Goal: Complete application form: Complete application form

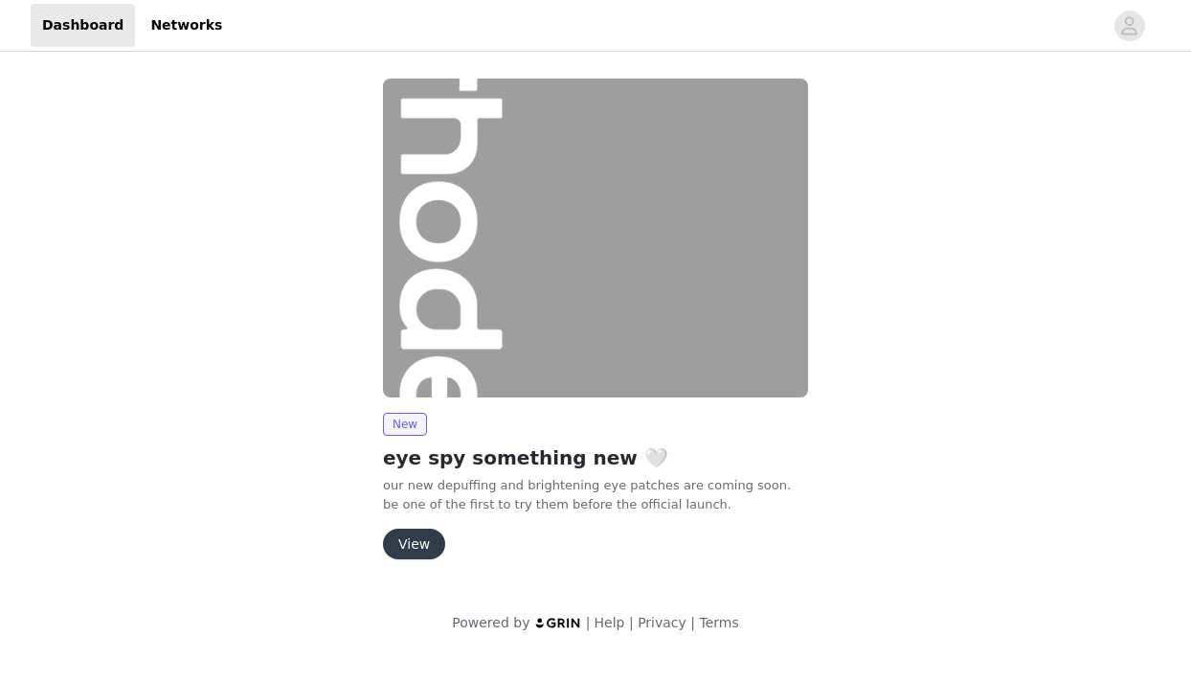
click at [429, 543] on button "View" at bounding box center [414, 543] width 62 height 31
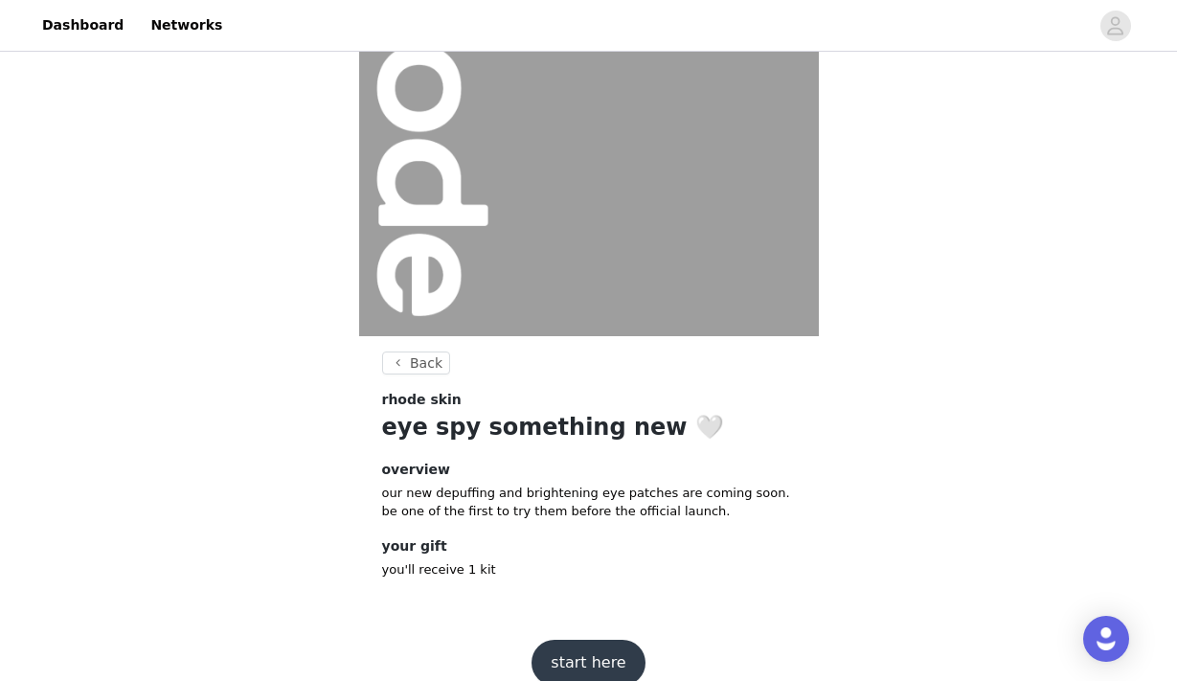
scroll to position [208, 0]
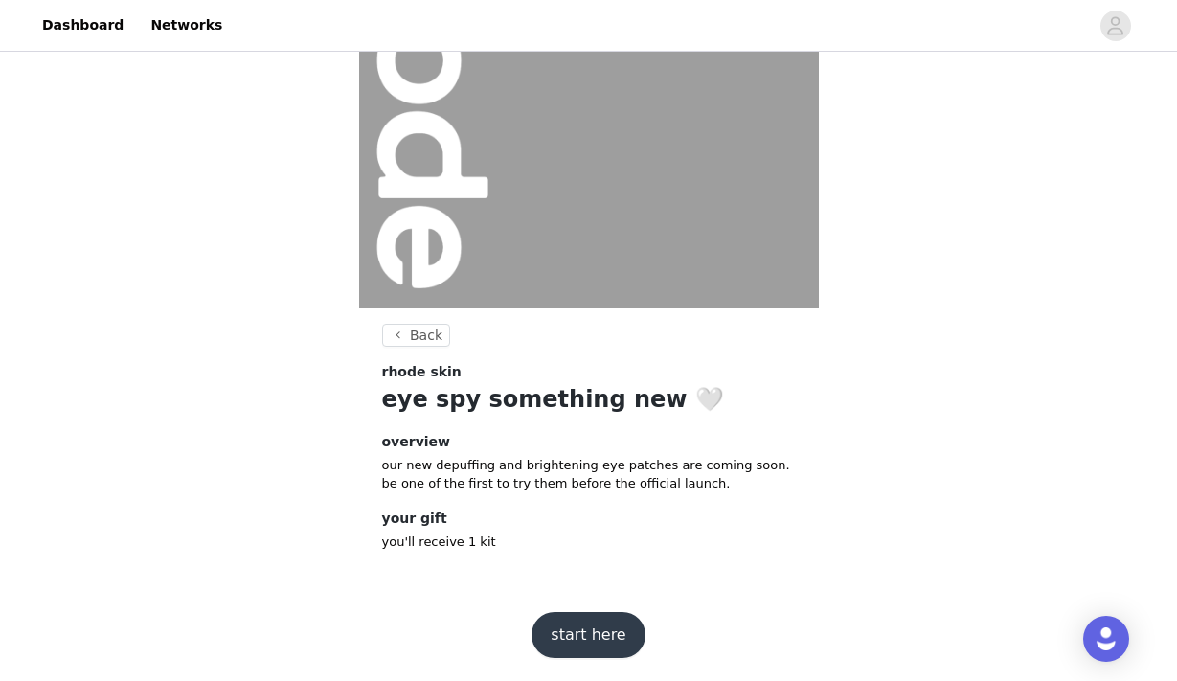
click at [616, 625] on button "start here" at bounding box center [587, 635] width 113 height 46
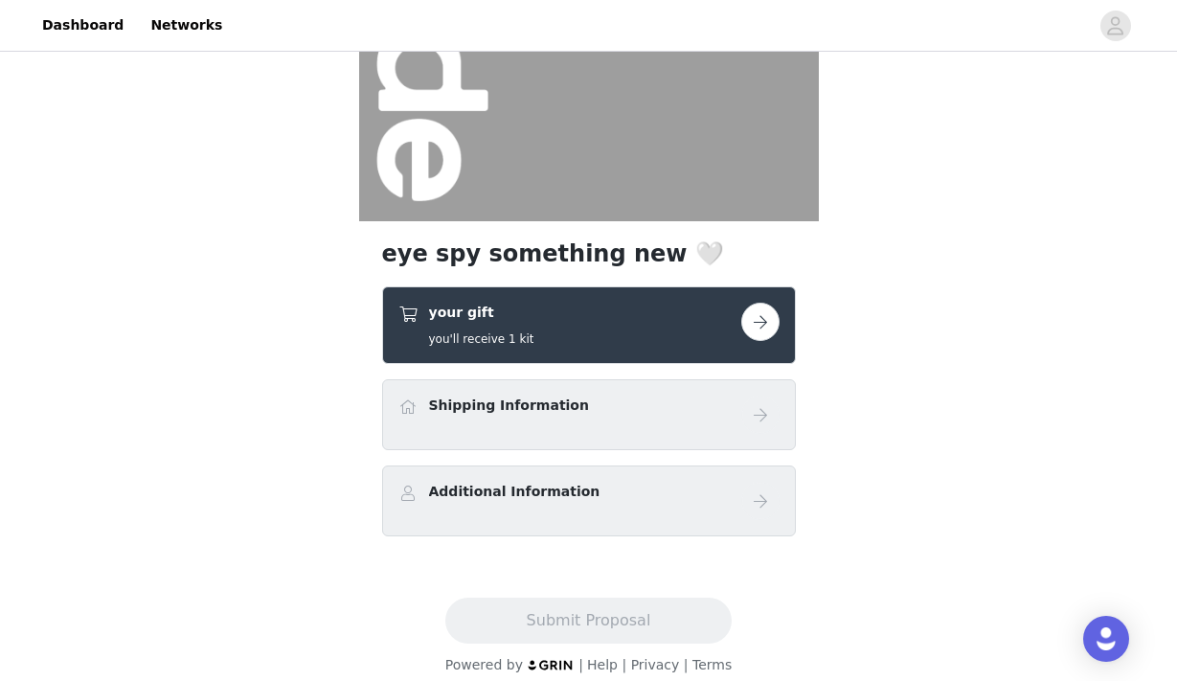
scroll to position [312, 0]
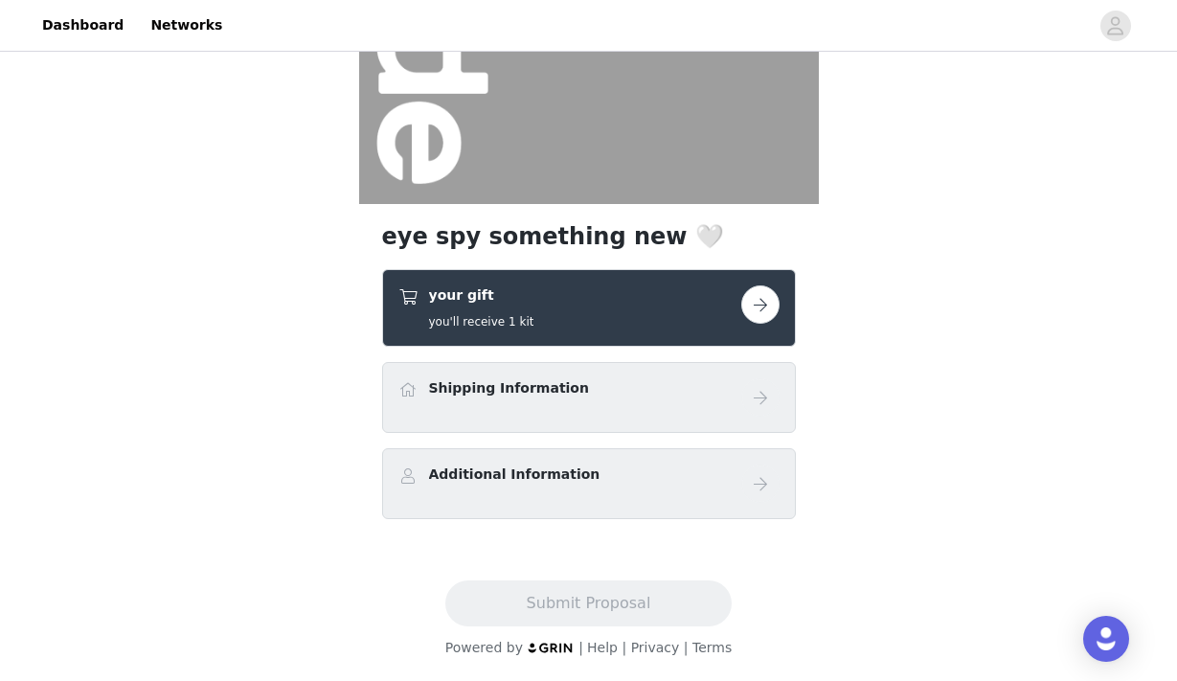
click at [766, 308] on button "button" at bounding box center [760, 304] width 38 height 38
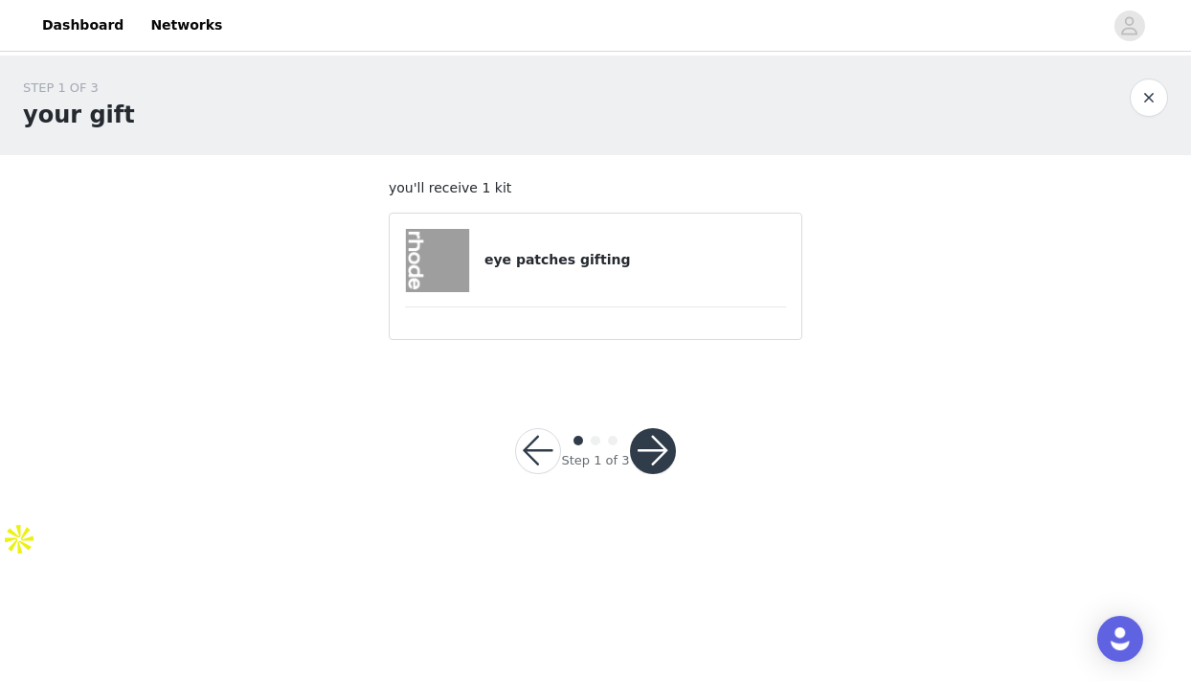
click at [512, 253] on h4 "eye patches gifting" at bounding box center [635, 260] width 302 height 20
click at [657, 435] on button "button" at bounding box center [653, 451] width 46 height 46
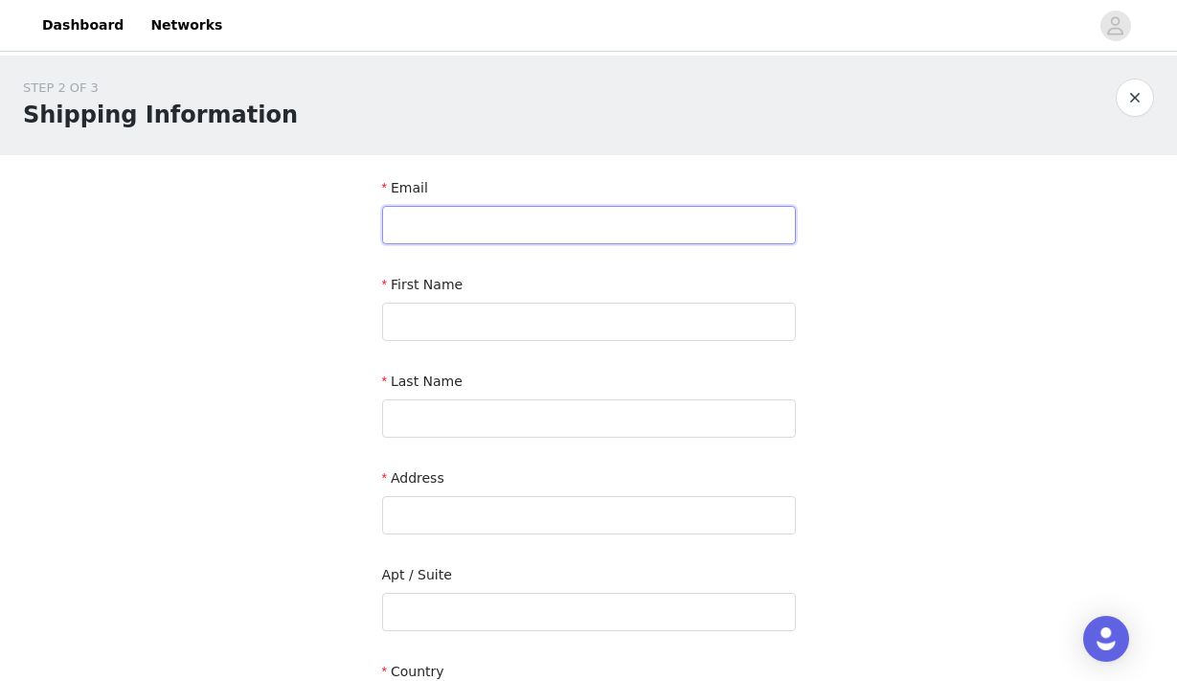
click at [517, 232] on input "text" at bounding box center [589, 225] width 414 height 38
type input "[EMAIL_ADDRESS][DOMAIN_NAME]"
type input "Doniya"
type input "Mourtaza"
type input "[STREET_ADDRESS][PERSON_NAME]"
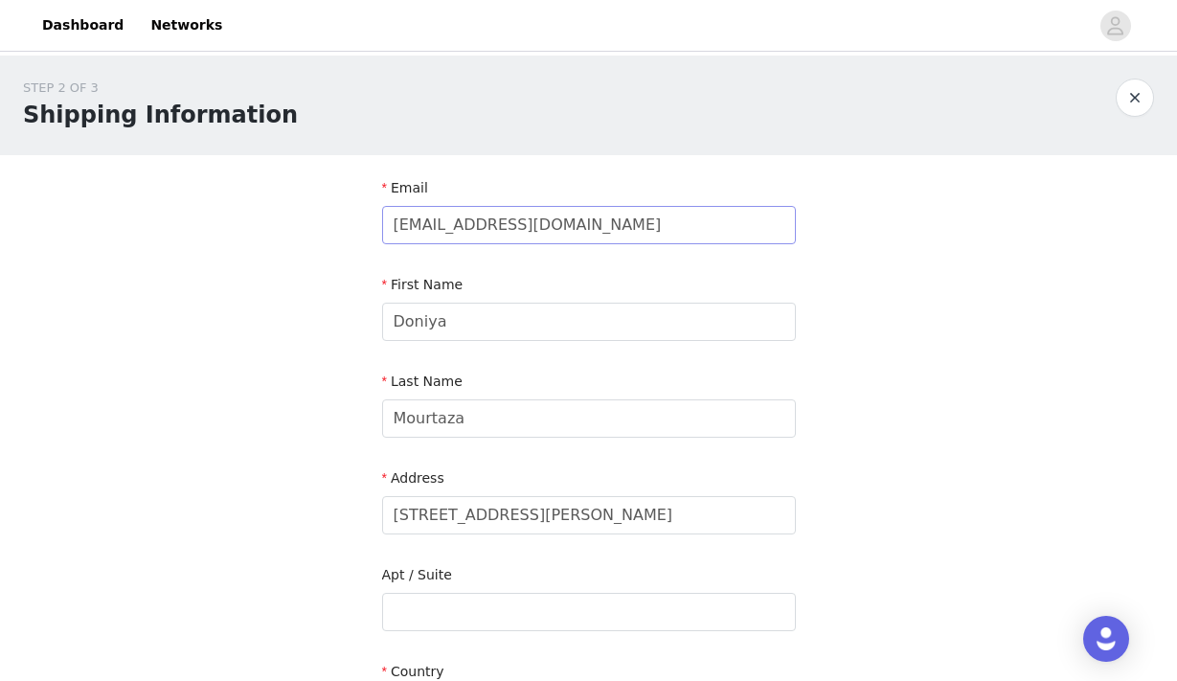
type input "[PERSON_NAME]"
type input "20170"
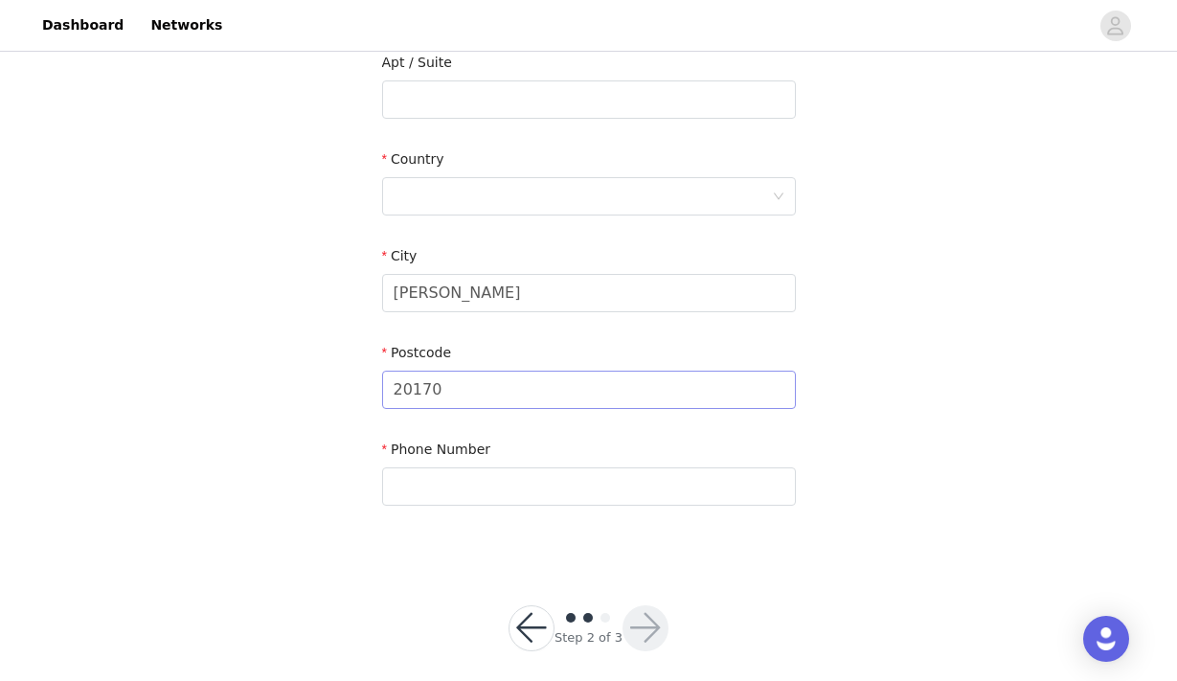
scroll to position [528, 0]
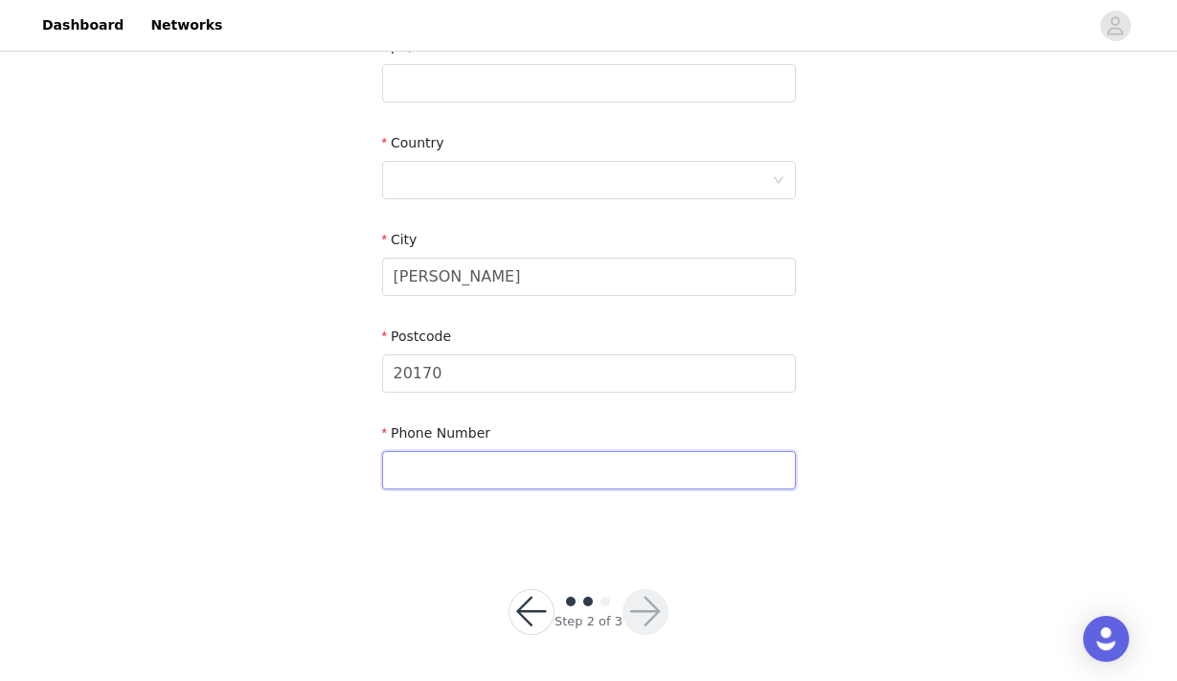
drag, startPoint x: 690, startPoint y: 472, endPoint x: 676, endPoint y: 460, distance: 19.0
click at [690, 472] on input "text" at bounding box center [589, 470] width 414 height 38
type input "8186056322"
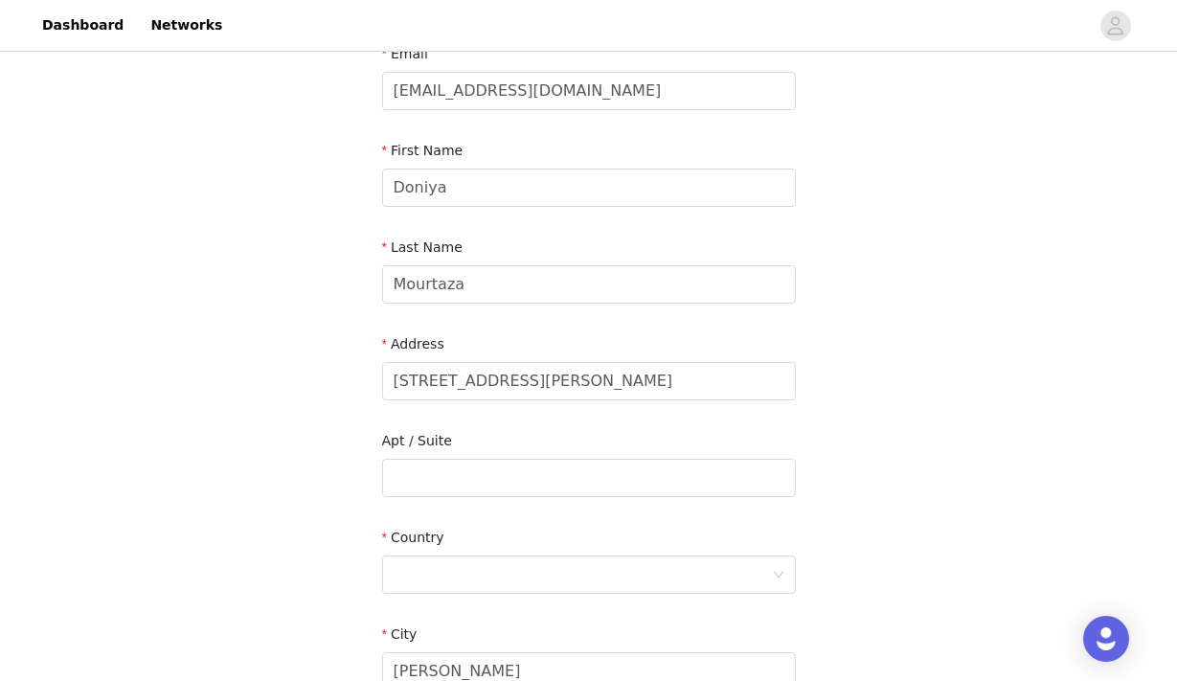
scroll to position [151, 0]
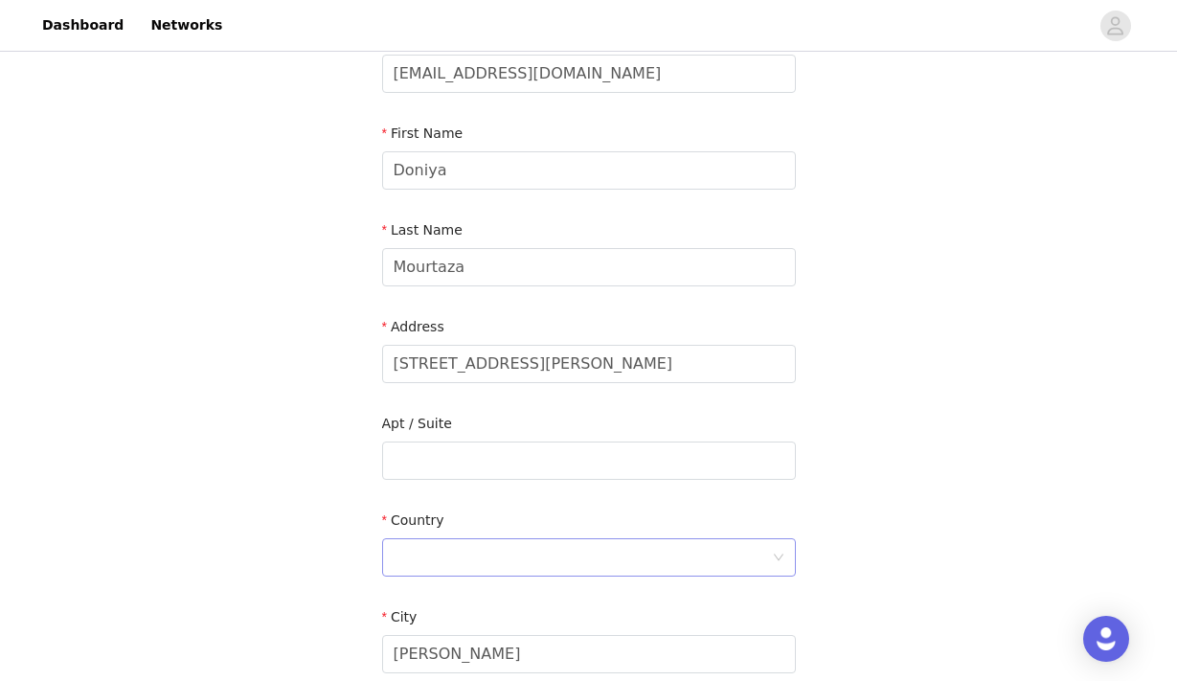
click at [521, 541] on div at bounding box center [582, 557] width 378 height 36
click at [513, 593] on li "[GEOGRAPHIC_DATA]" at bounding box center [589, 599] width 414 height 31
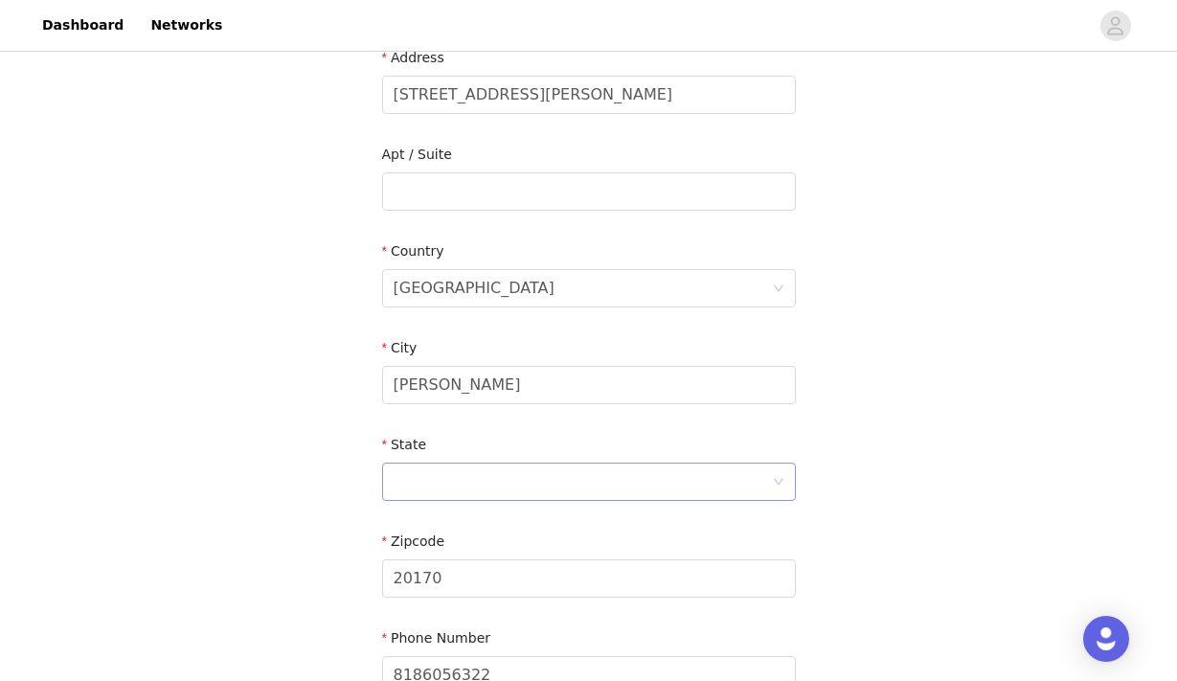
scroll to position [412, 0]
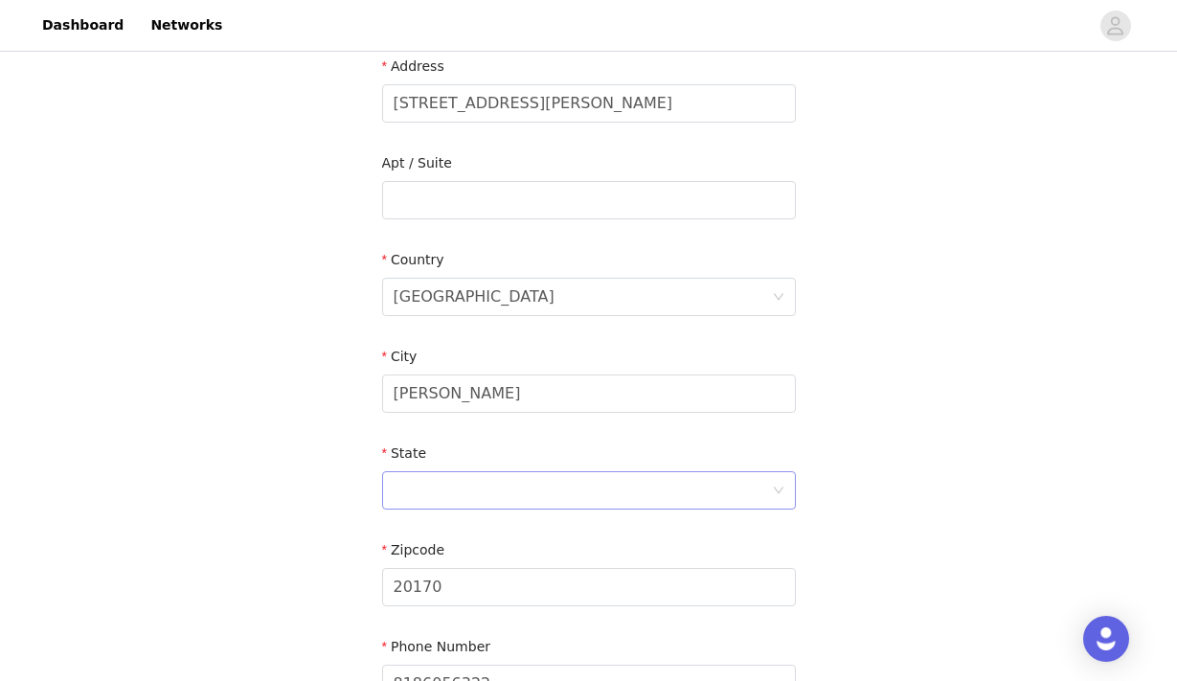
click at [551, 494] on div at bounding box center [582, 490] width 378 height 36
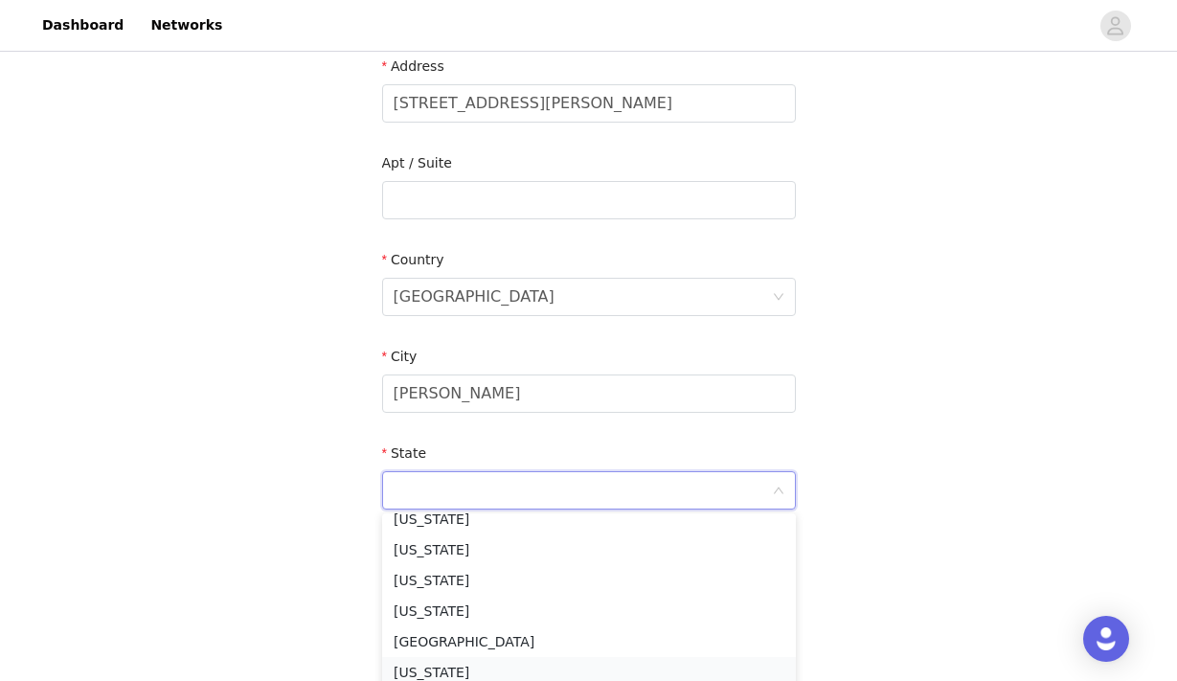
click at [457, 672] on li "[US_STATE]" at bounding box center [589, 672] width 414 height 31
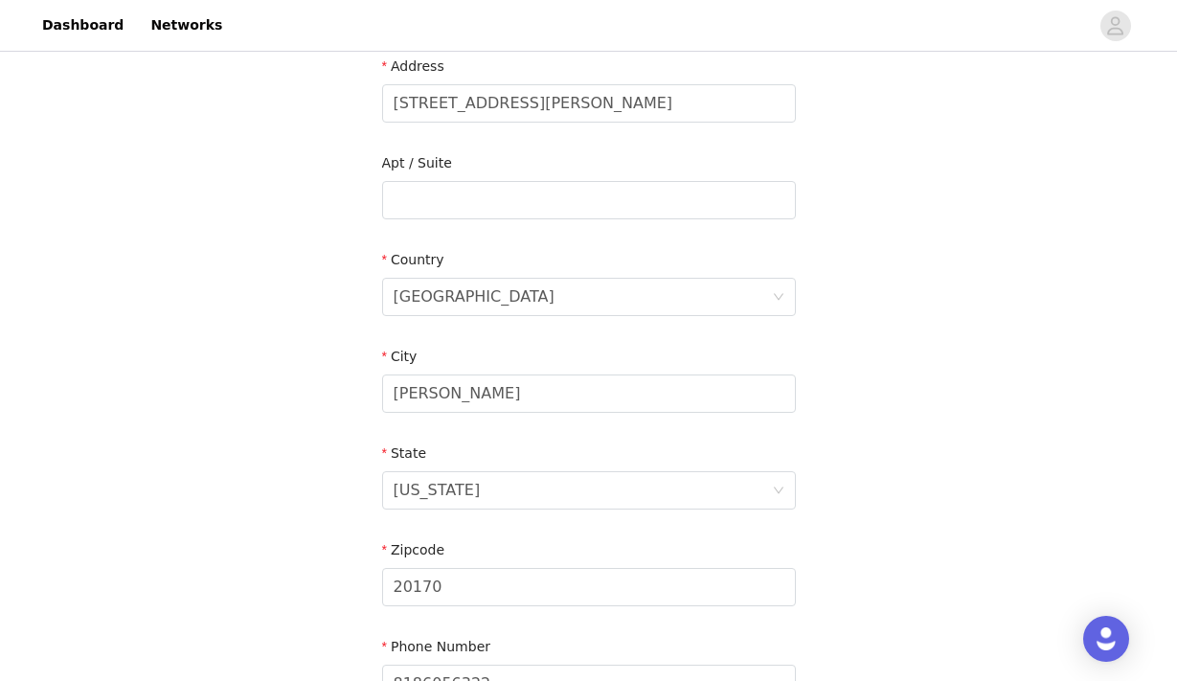
click at [926, 500] on div "STEP 2 OF 3 Shipping Information Email [EMAIL_ADDRESS][DOMAIN_NAME] First Name …" at bounding box center [588, 200] width 1177 height 1112
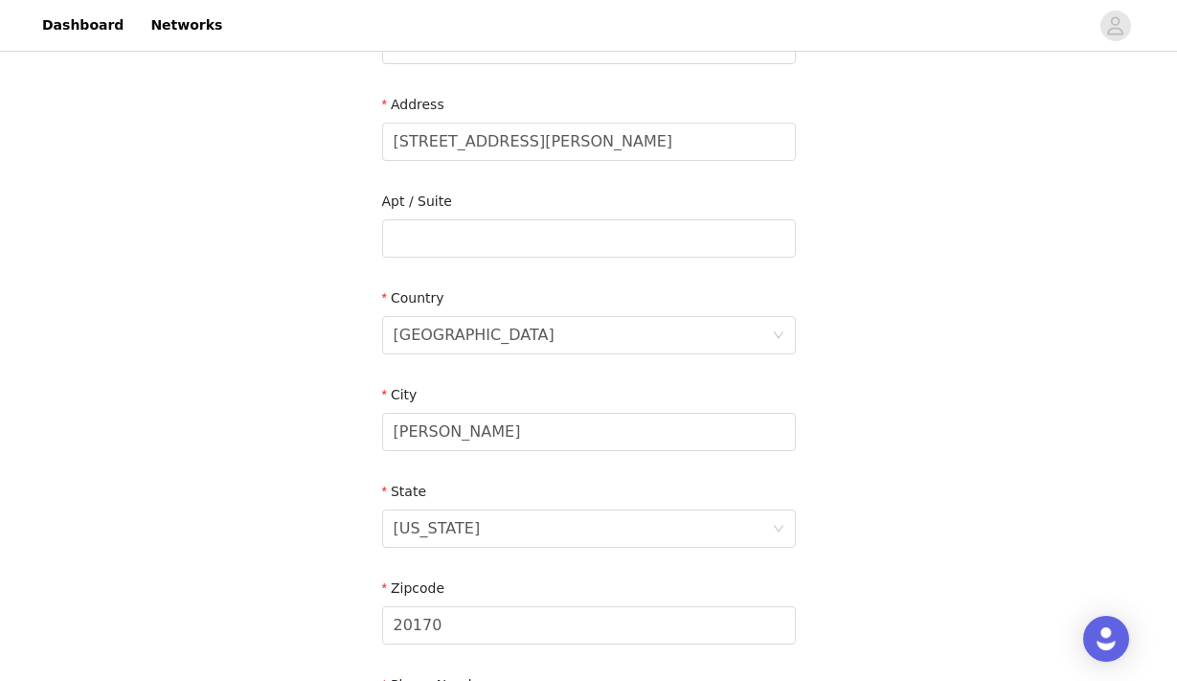
scroll to position [625, 0]
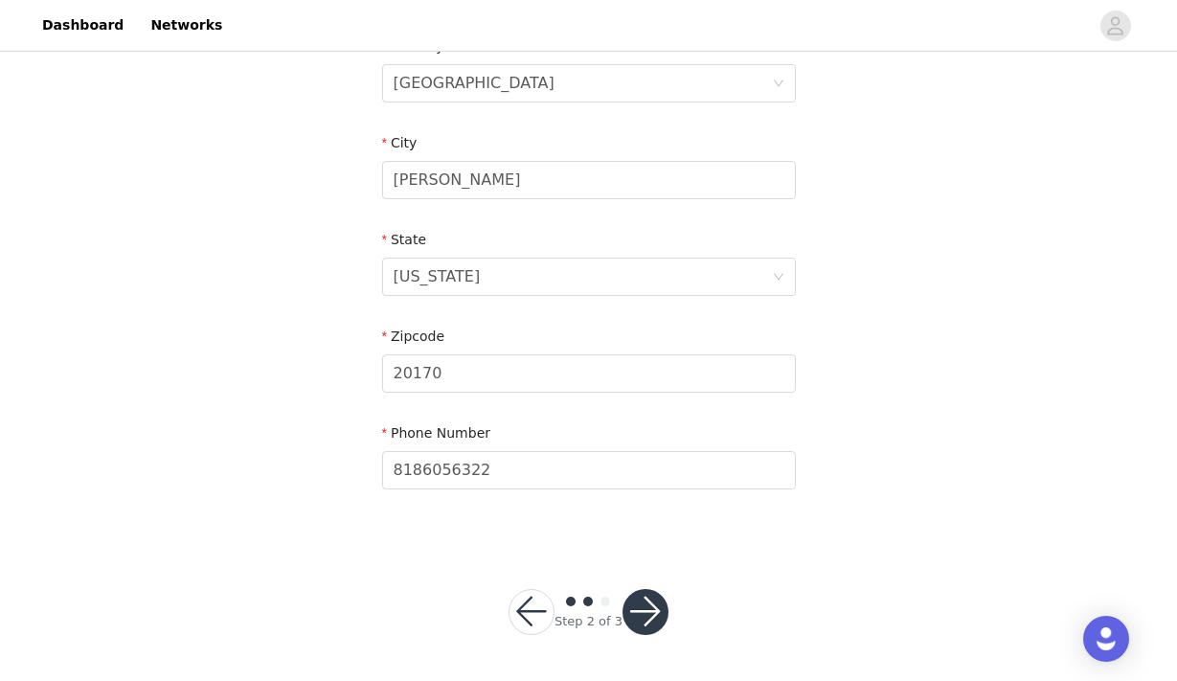
click at [654, 606] on button "button" at bounding box center [645, 612] width 46 height 46
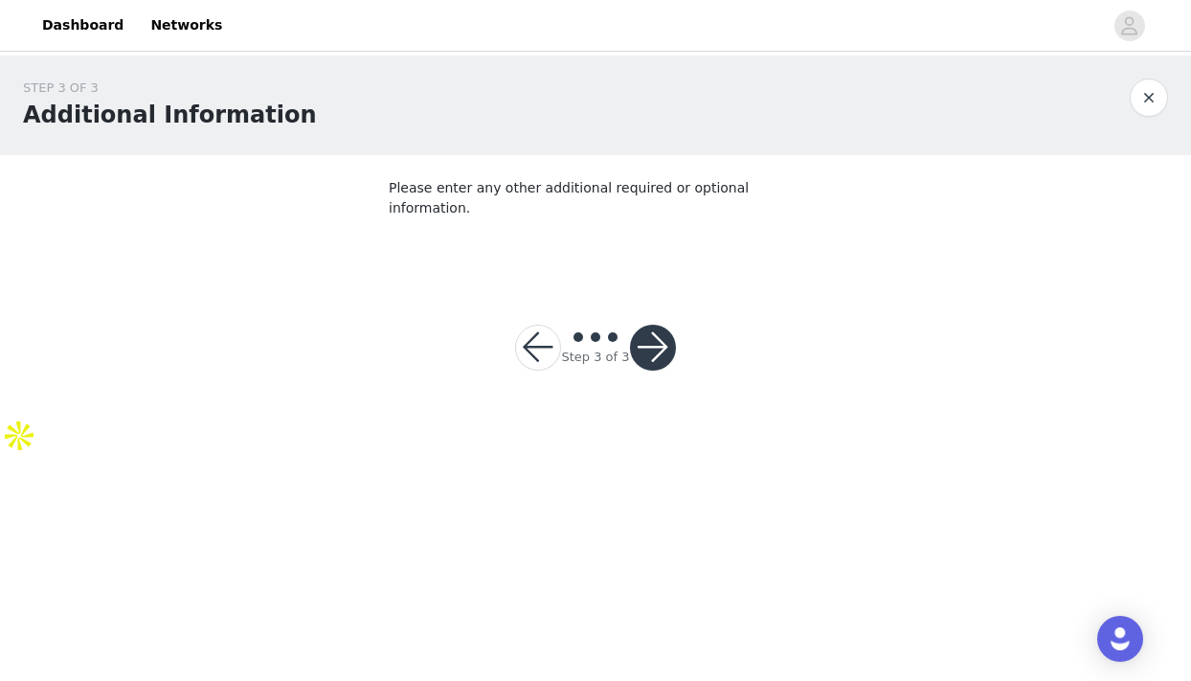
click at [657, 329] on button "button" at bounding box center [653, 348] width 46 height 46
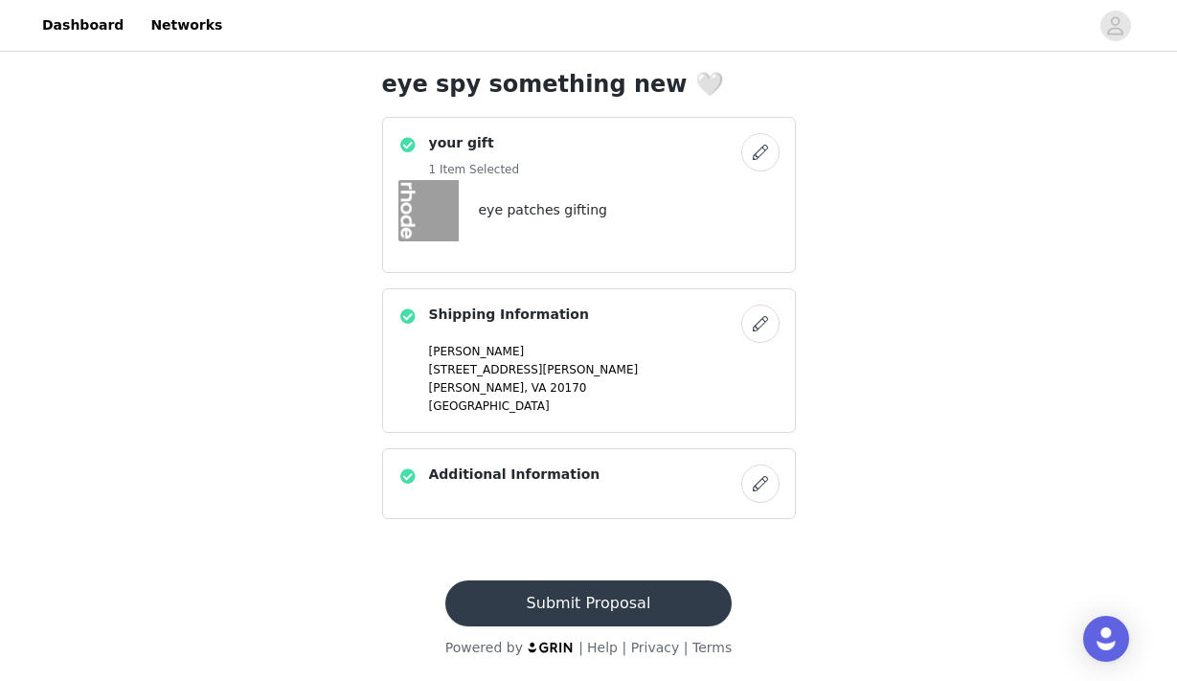
click at [645, 612] on button "Submit Proposal" at bounding box center [588, 603] width 286 height 46
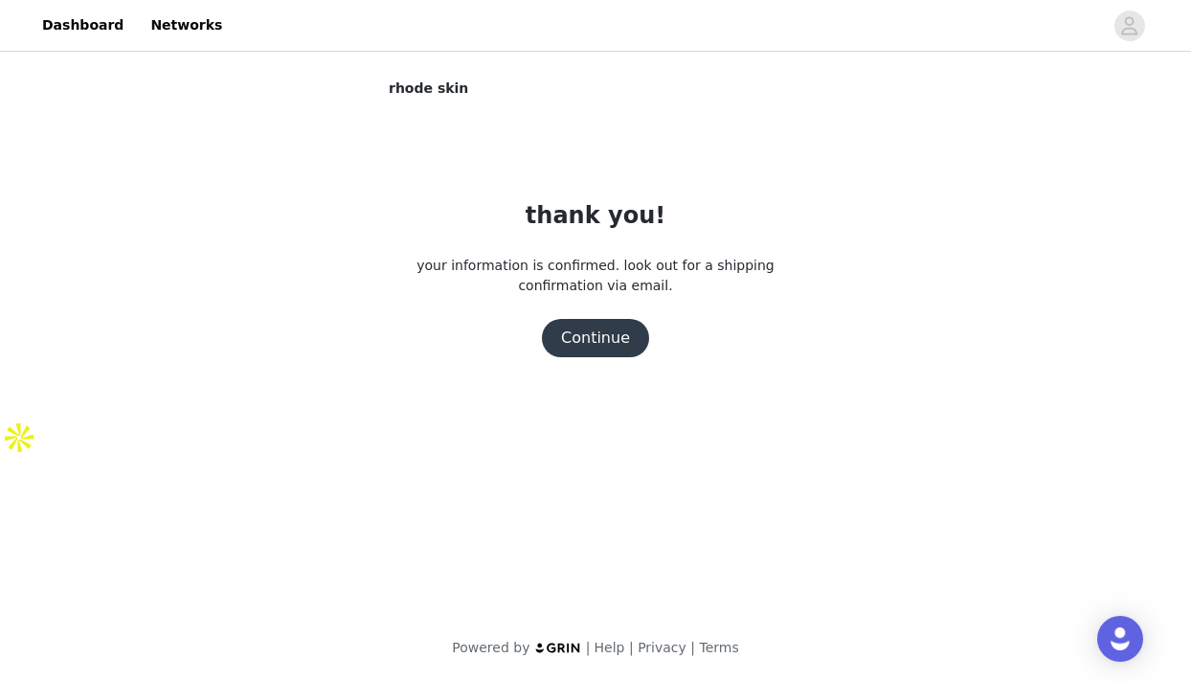
click at [616, 339] on button "Continue" at bounding box center [595, 338] width 107 height 38
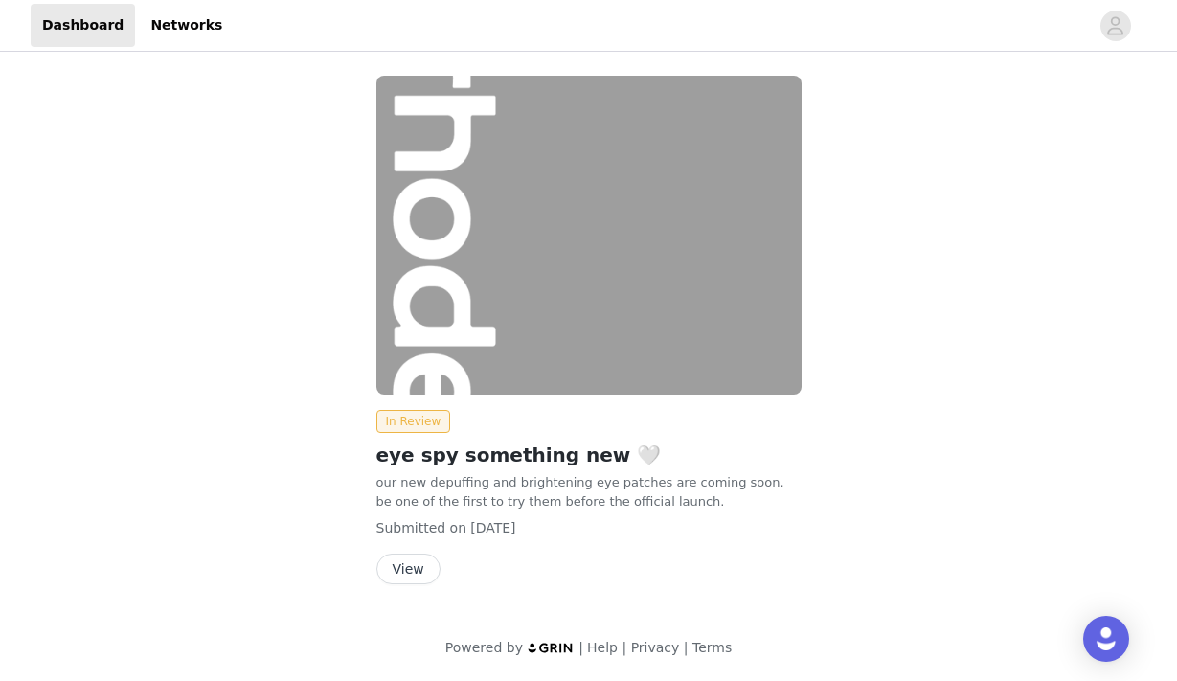
scroll to position [4, 0]
click at [1131, 24] on button "button" at bounding box center [1115, 26] width 54 height 31
